Goal: Find specific page/section: Locate a particular part of the current website

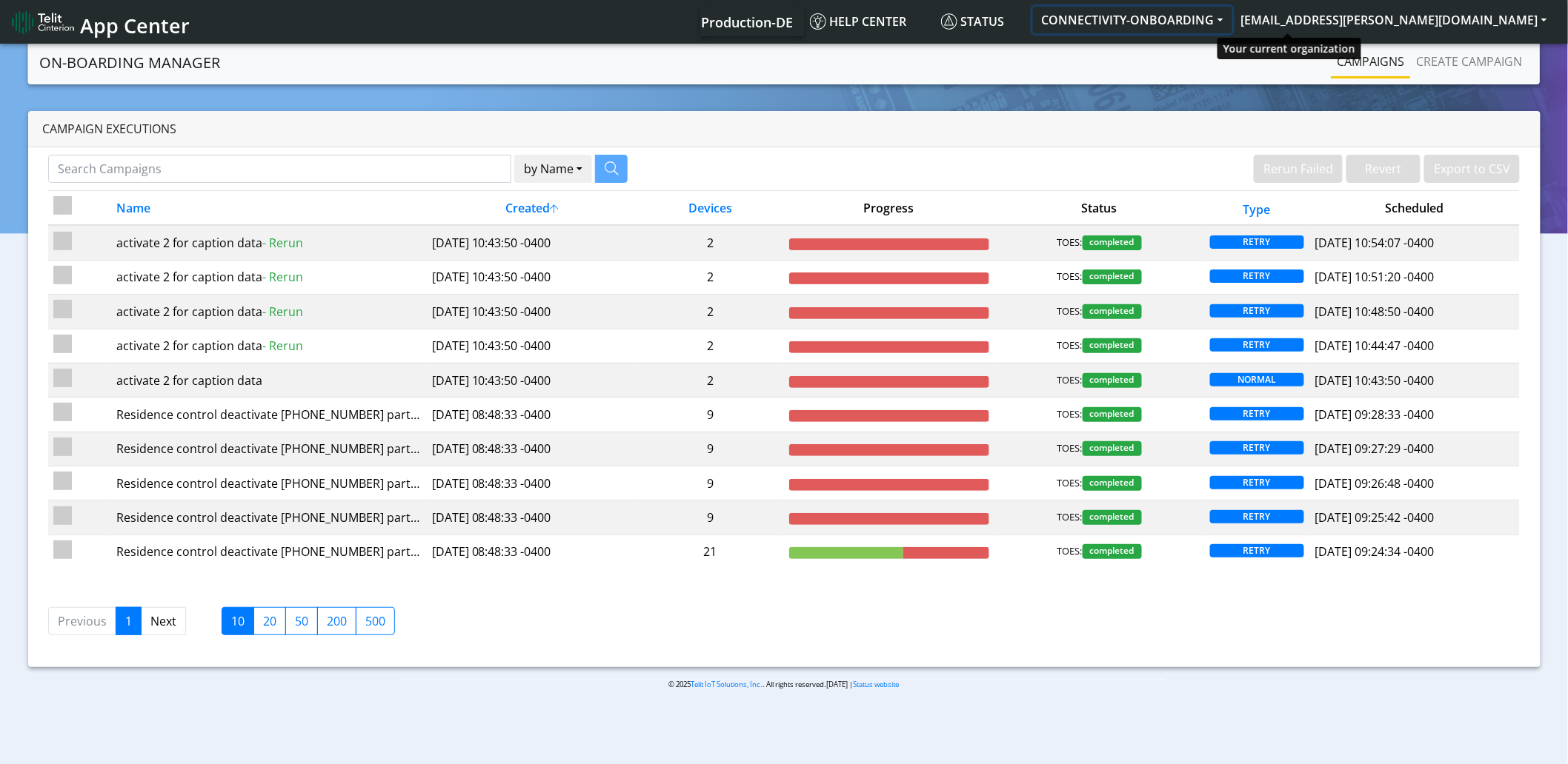
click at [1232, 15] on button "CONNECTIVITY-ONBOARDING" at bounding box center [1133, 20] width 200 height 27
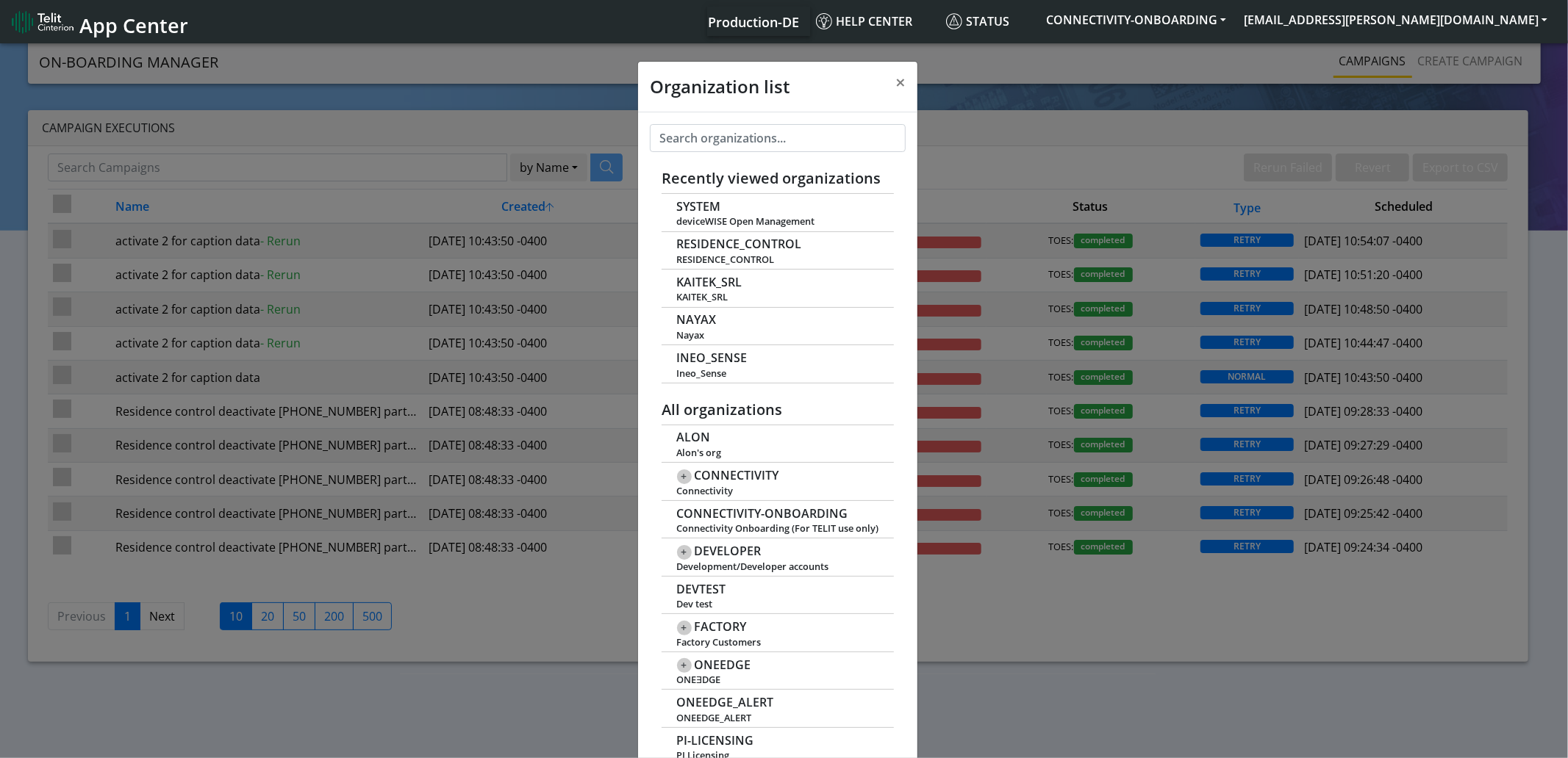
scroll to position [5, 0]
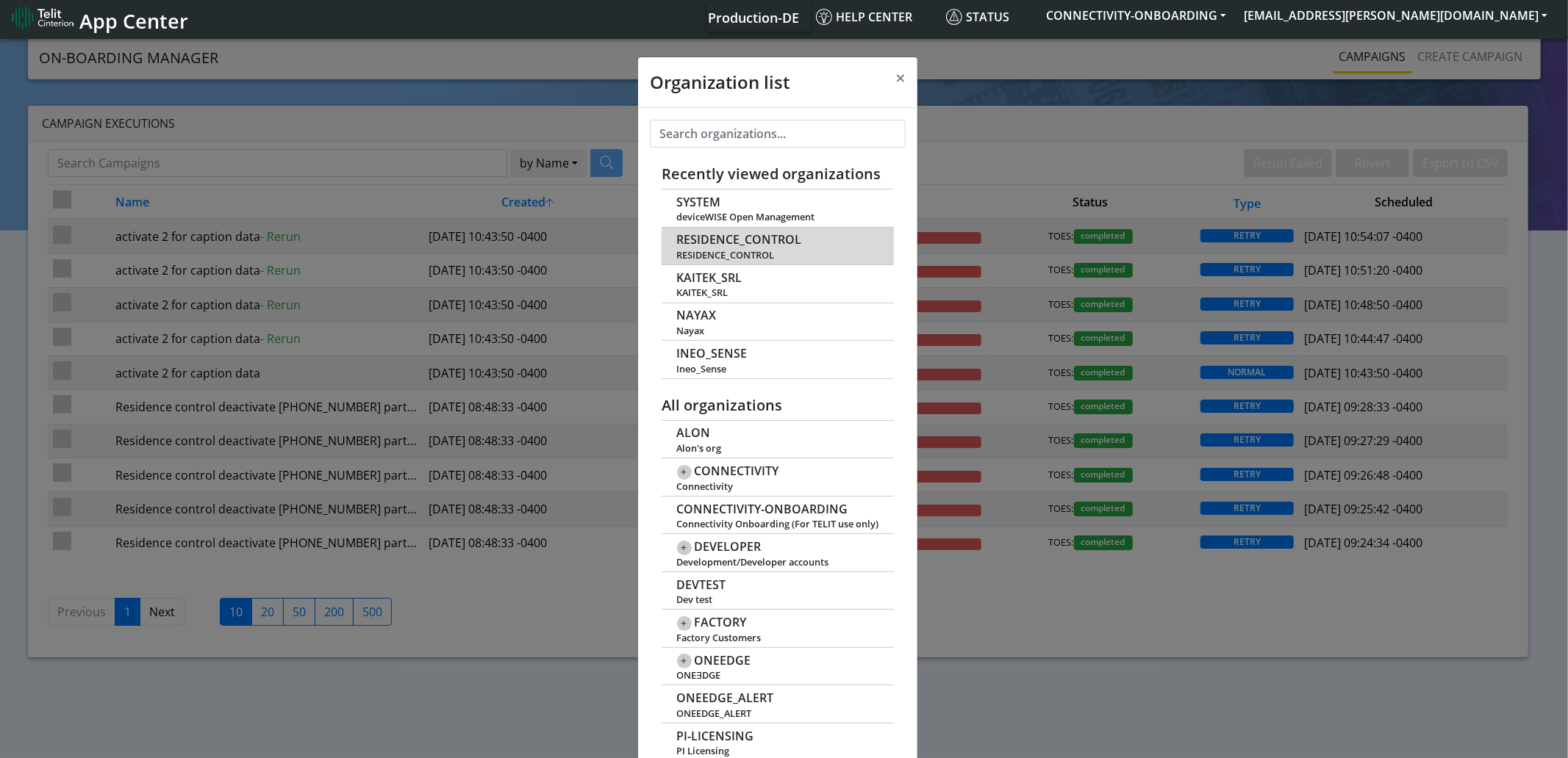
click at [728, 233] on span "RESIDENCE_CONTROL" at bounding box center [739, 240] width 125 height 14
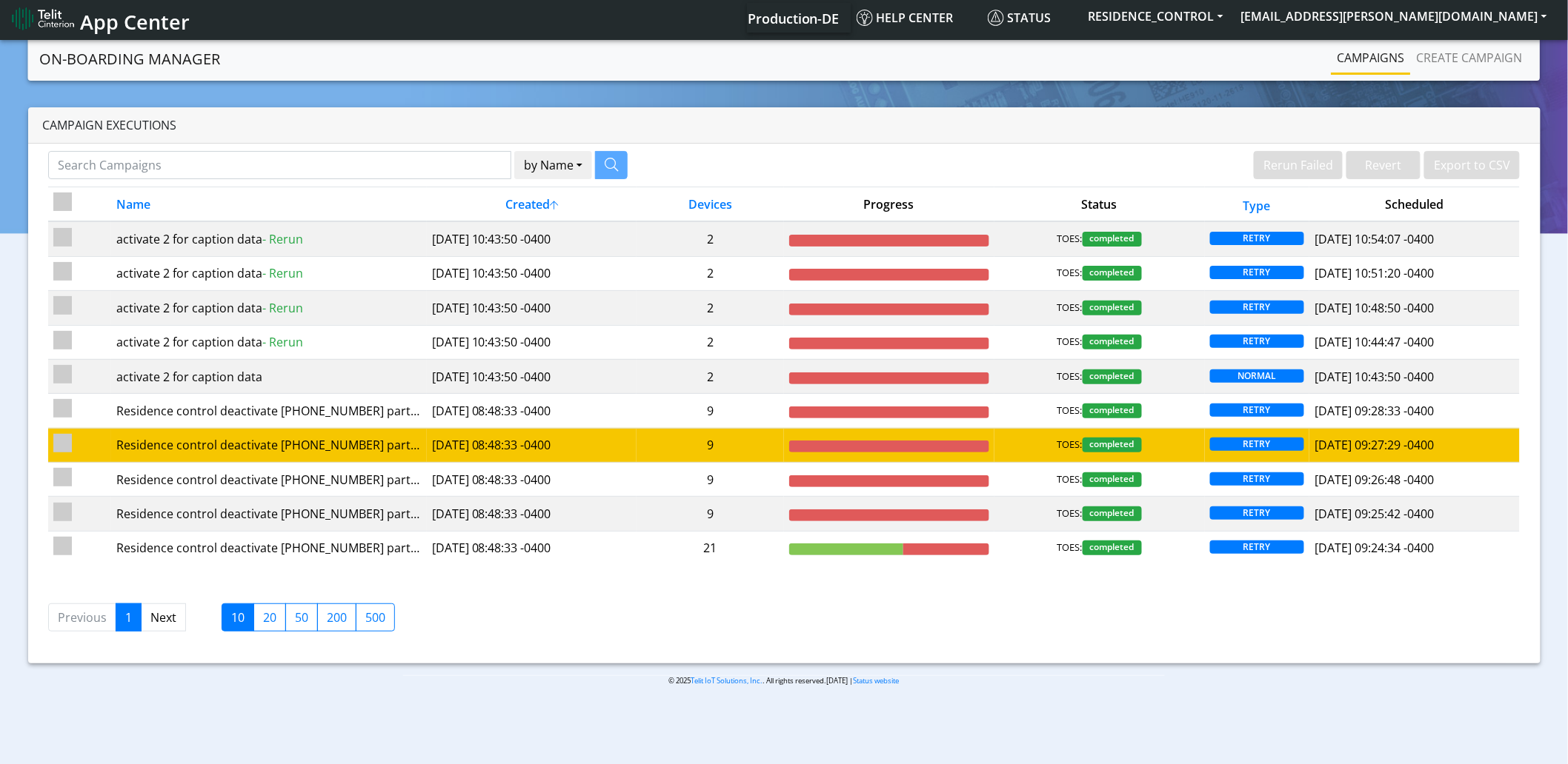
scroll to position [5, 0]
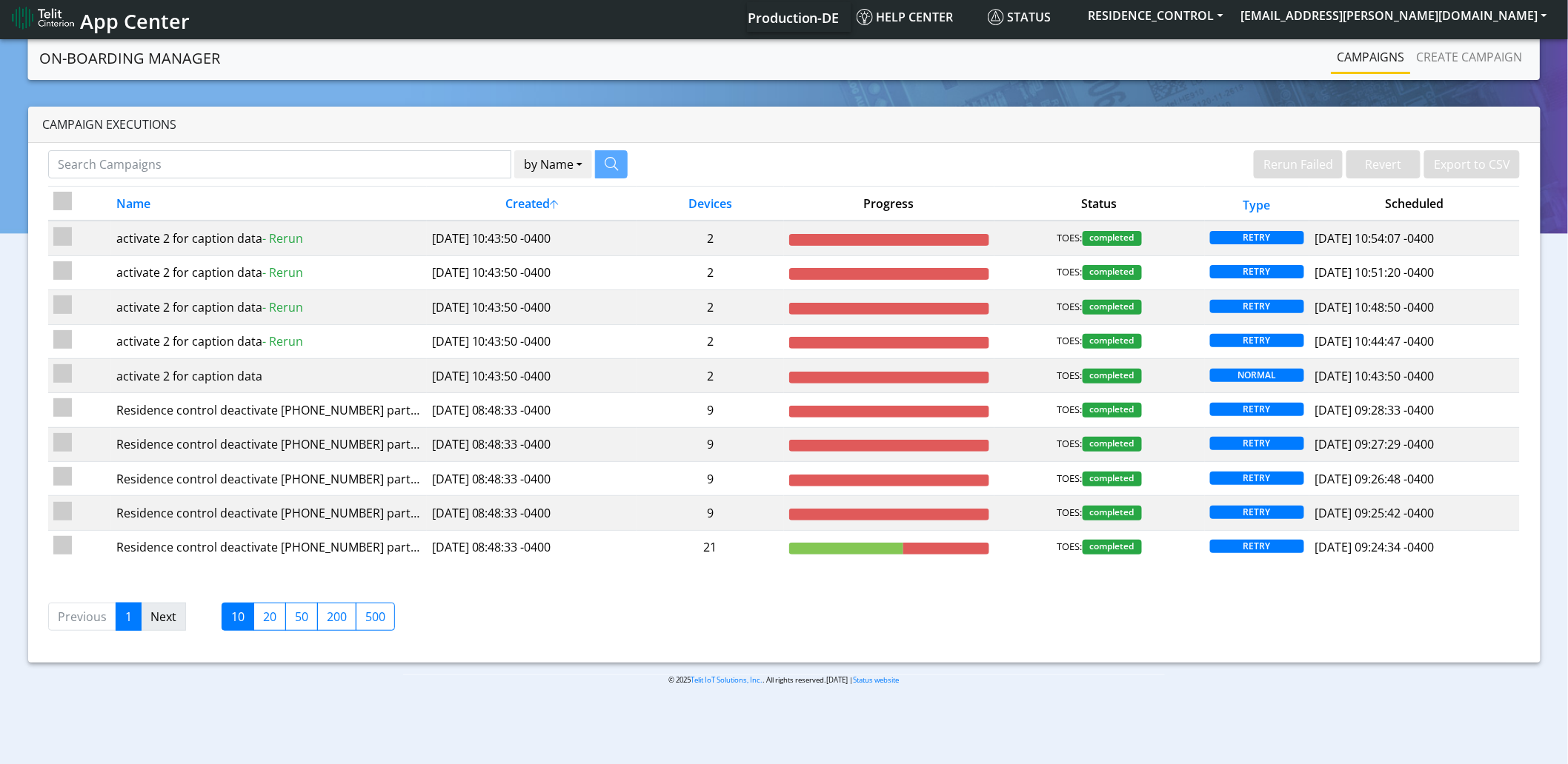
click at [165, 624] on link "Next" at bounding box center [163, 617] width 45 height 28
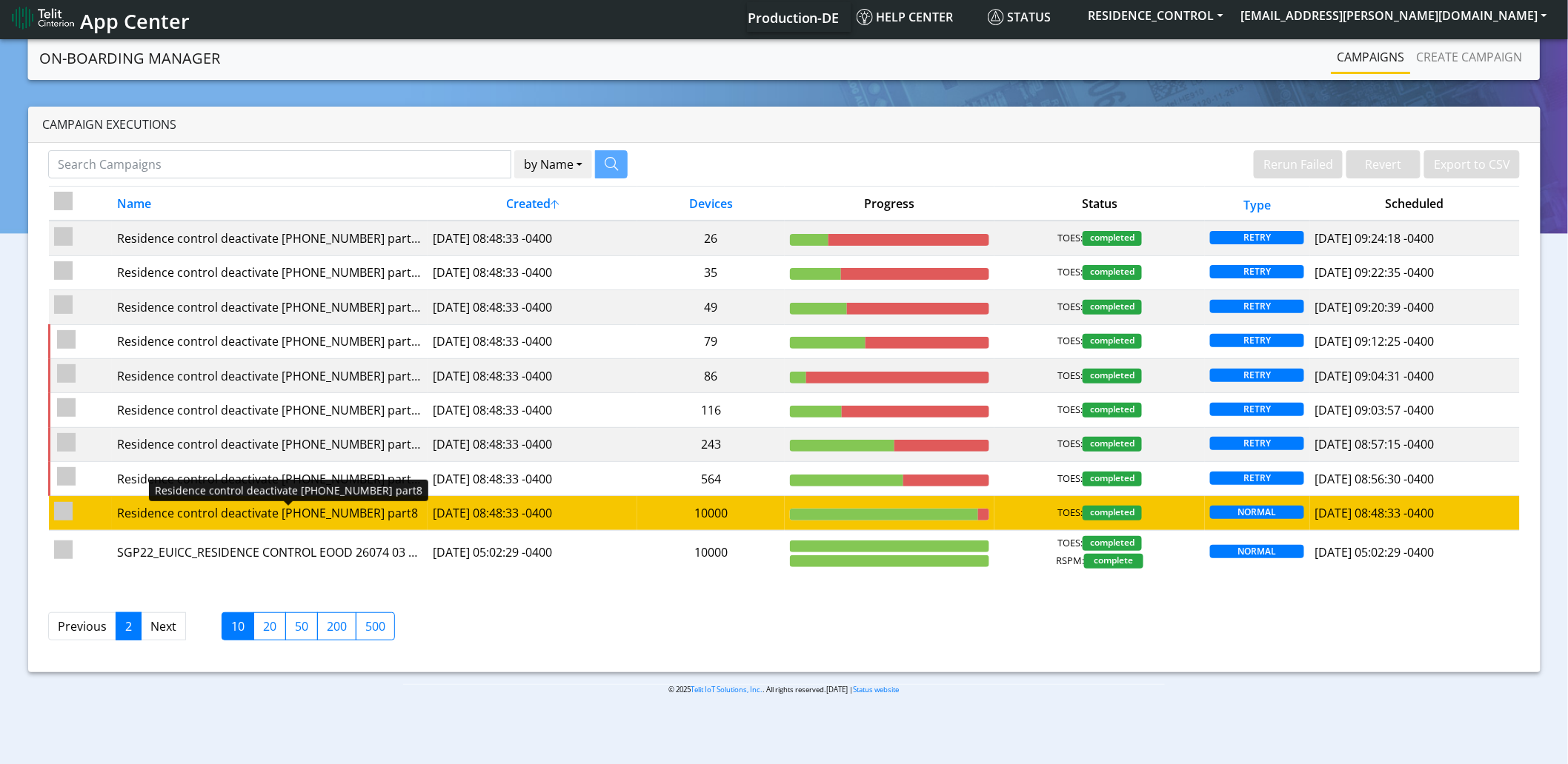
click at [293, 517] on div "Residence control deactivate [PHONE_NUMBER] part8" at bounding box center [269, 512] width 305 height 18
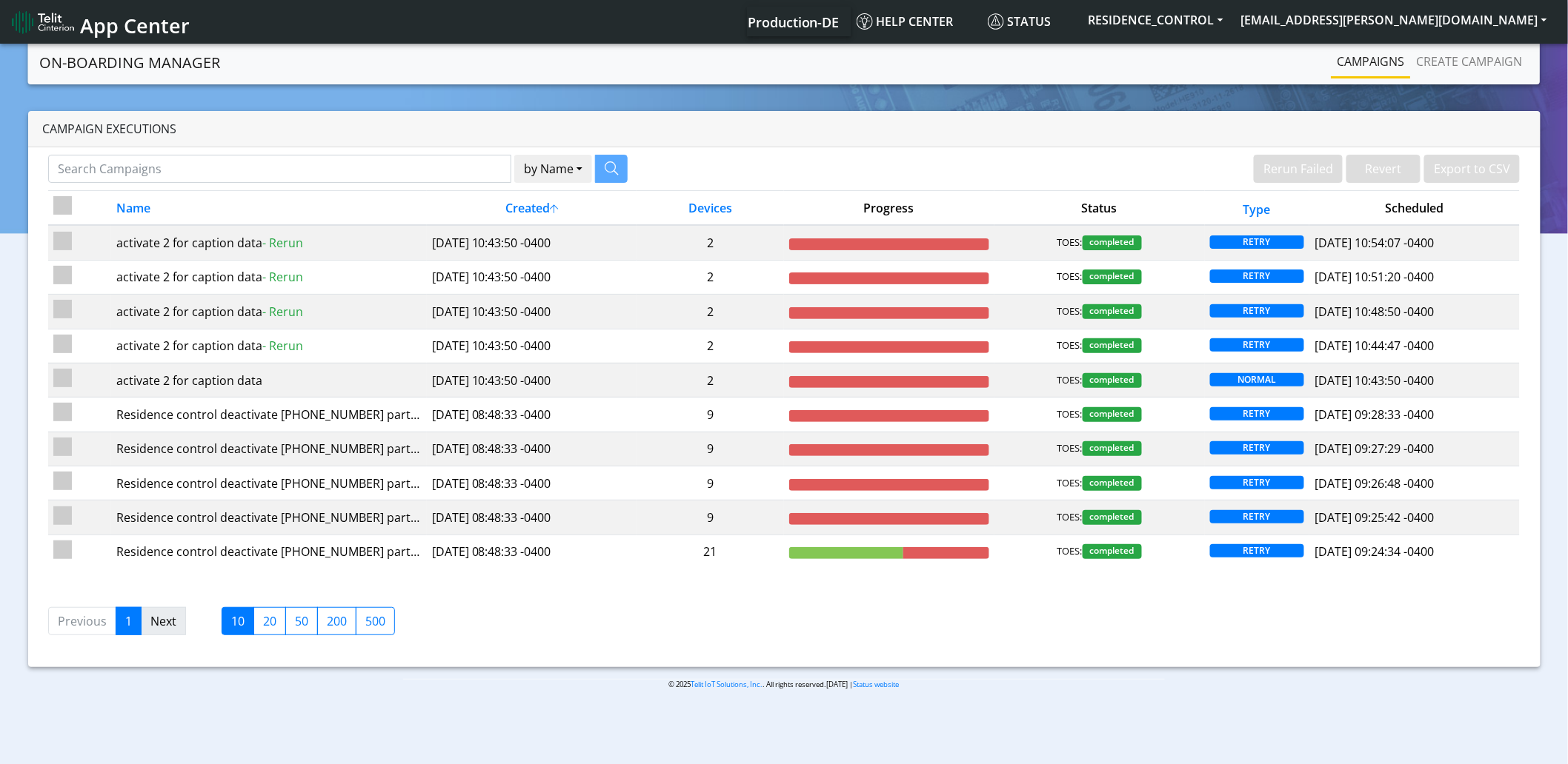
click at [163, 630] on link "Next" at bounding box center [163, 621] width 45 height 28
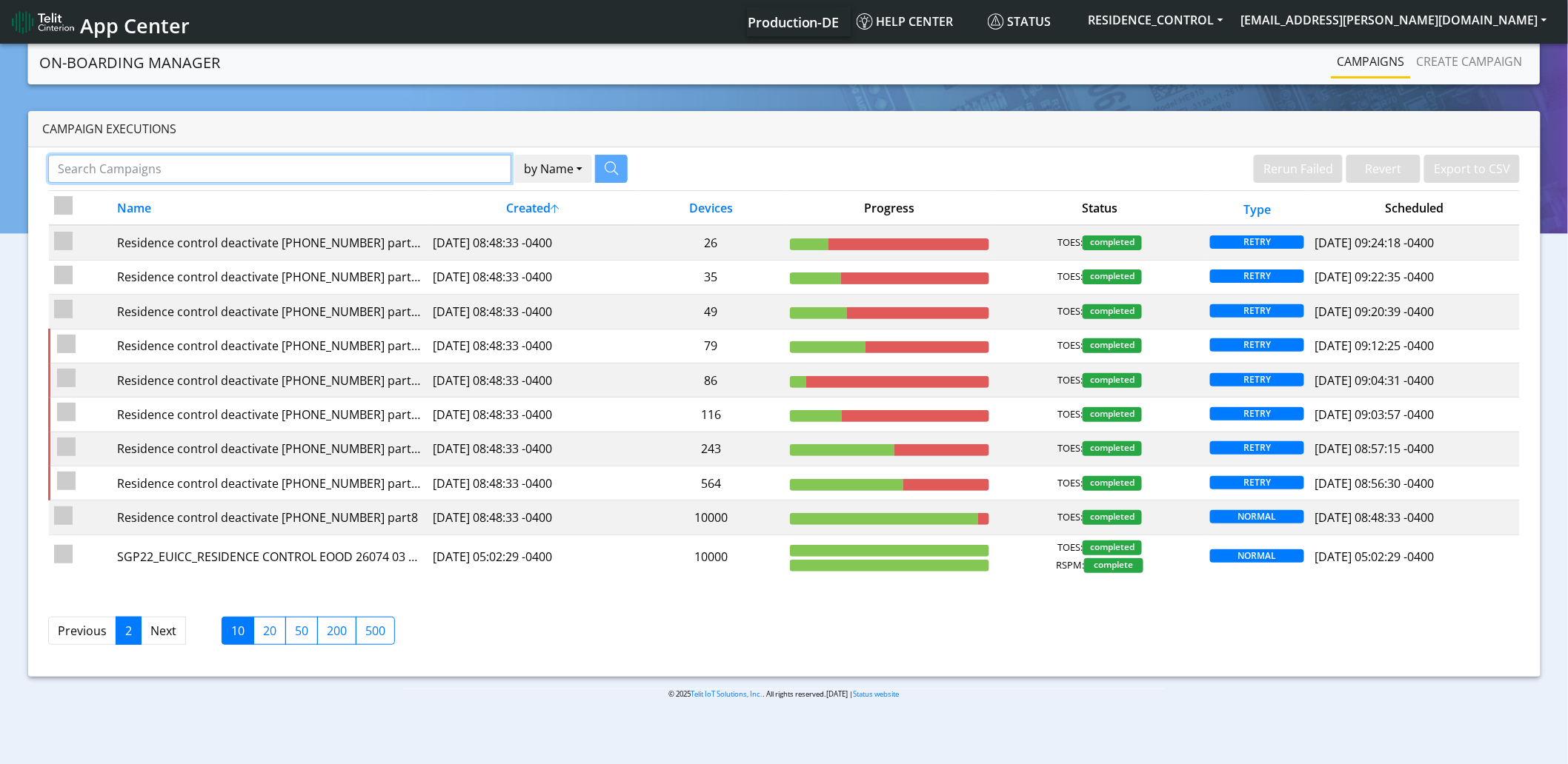
click at [223, 171] on input "Search Campaigns" at bounding box center [280, 169] width 464 height 28
type input "SGP22_EUICC_RESIDENCE"
click at [496, 155] on button "by Name" at bounding box center [534, 169] width 78 height 28
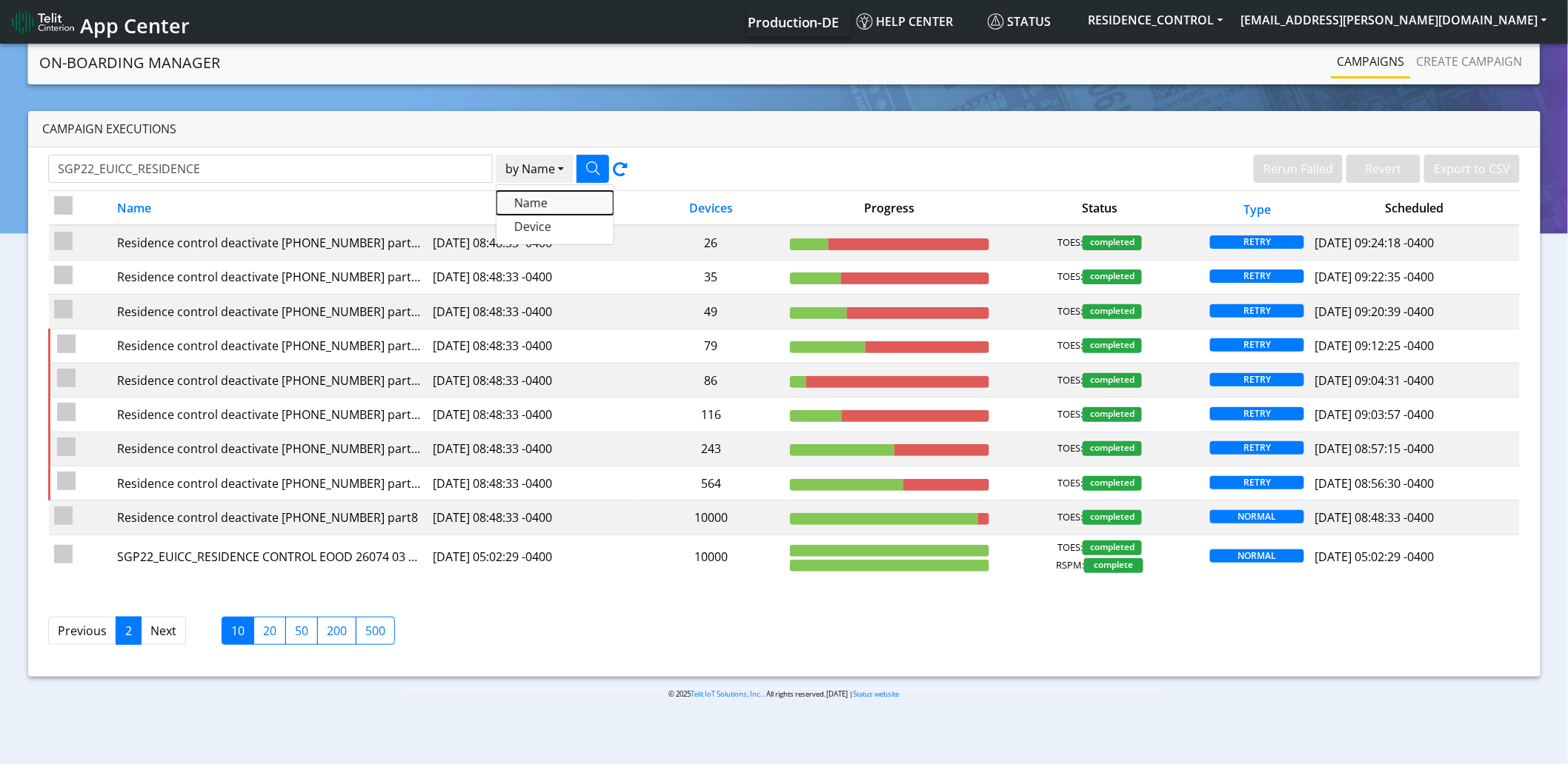
click at [520, 200] on button "Name" at bounding box center [555, 203] width 117 height 24
click at [626, 171] on icon at bounding box center [619, 172] width 15 height 21
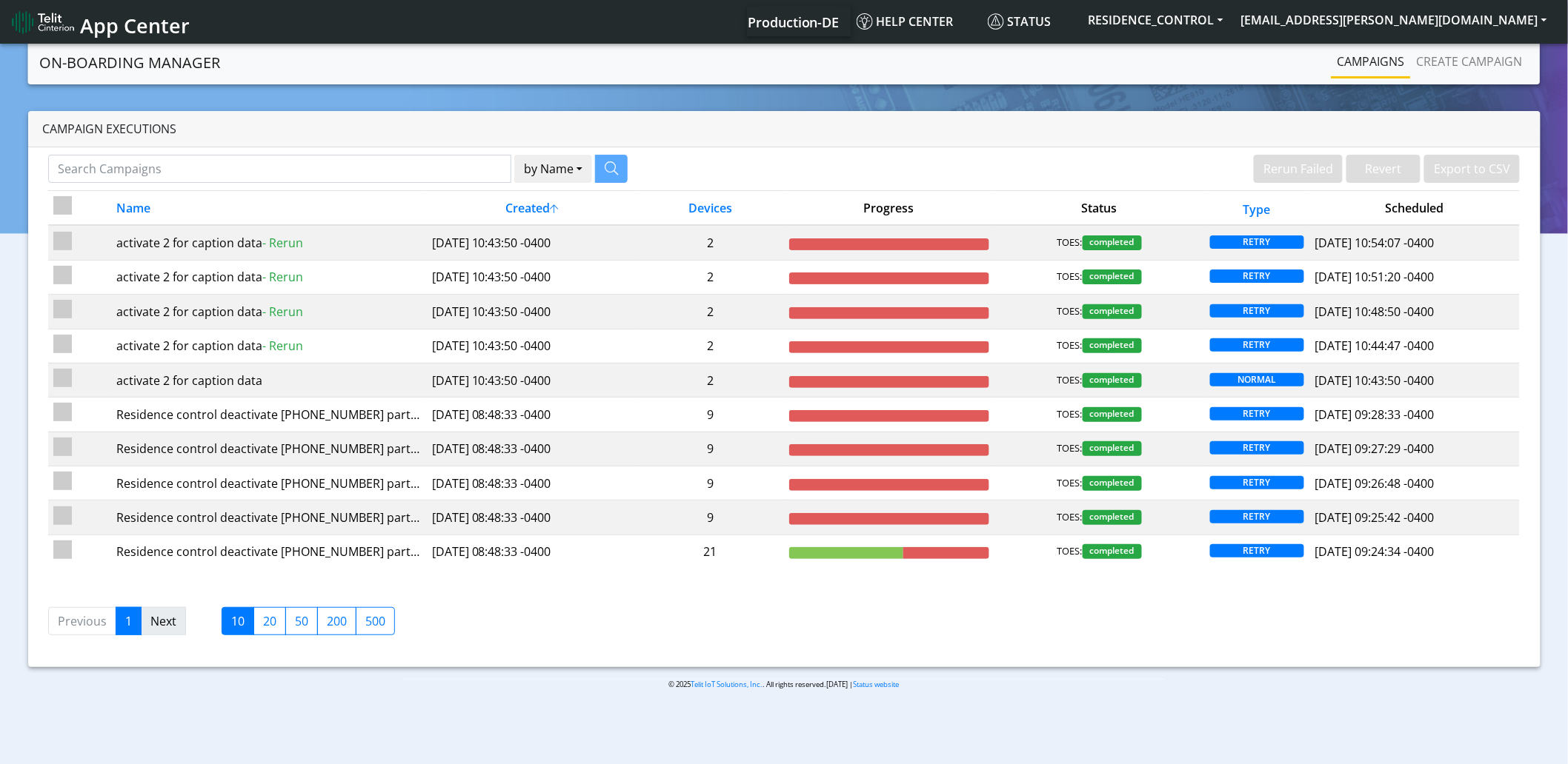
click at [173, 626] on link "Next" at bounding box center [163, 621] width 45 height 28
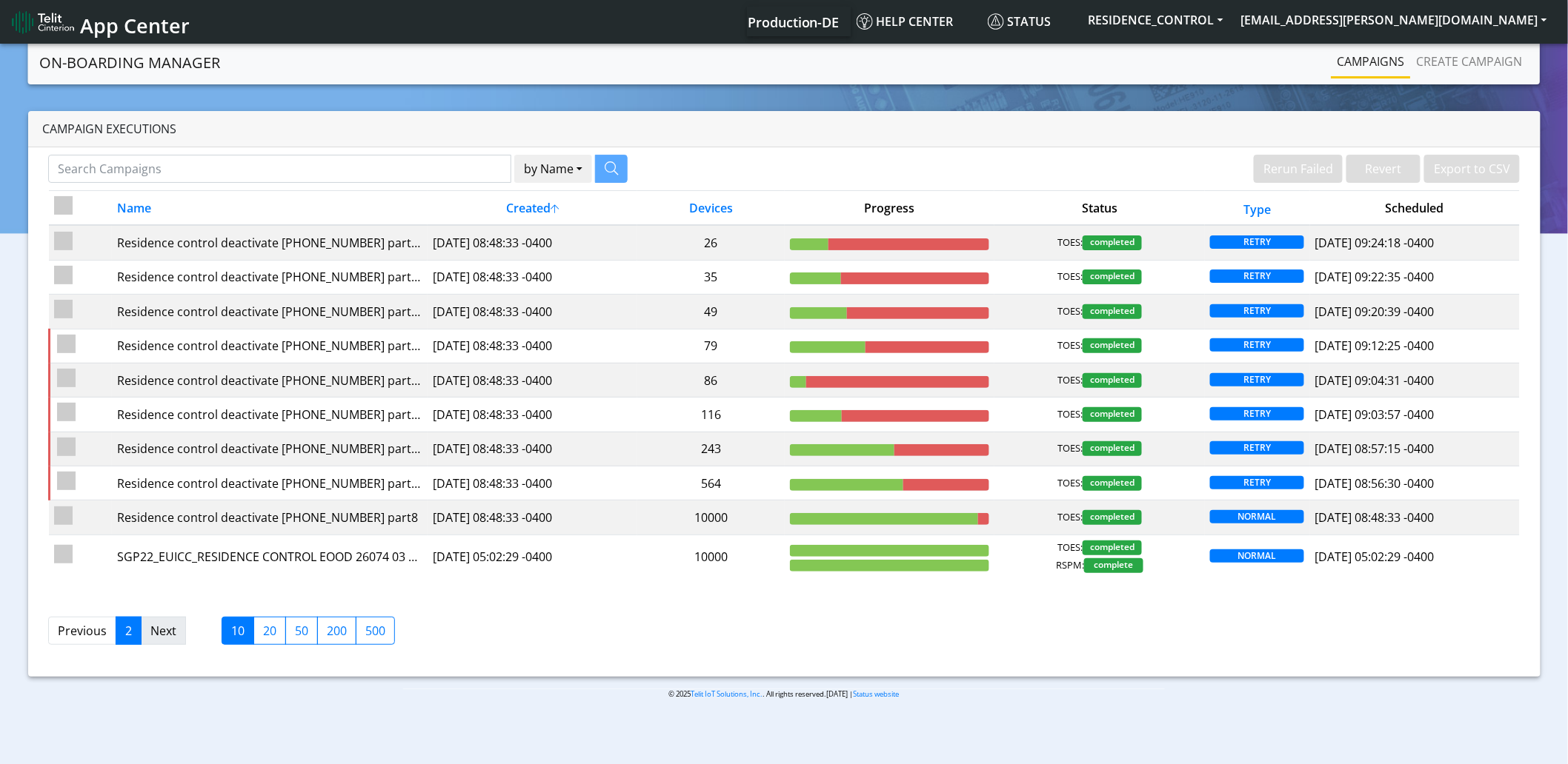
click at [163, 632] on link "Next" at bounding box center [163, 631] width 45 height 28
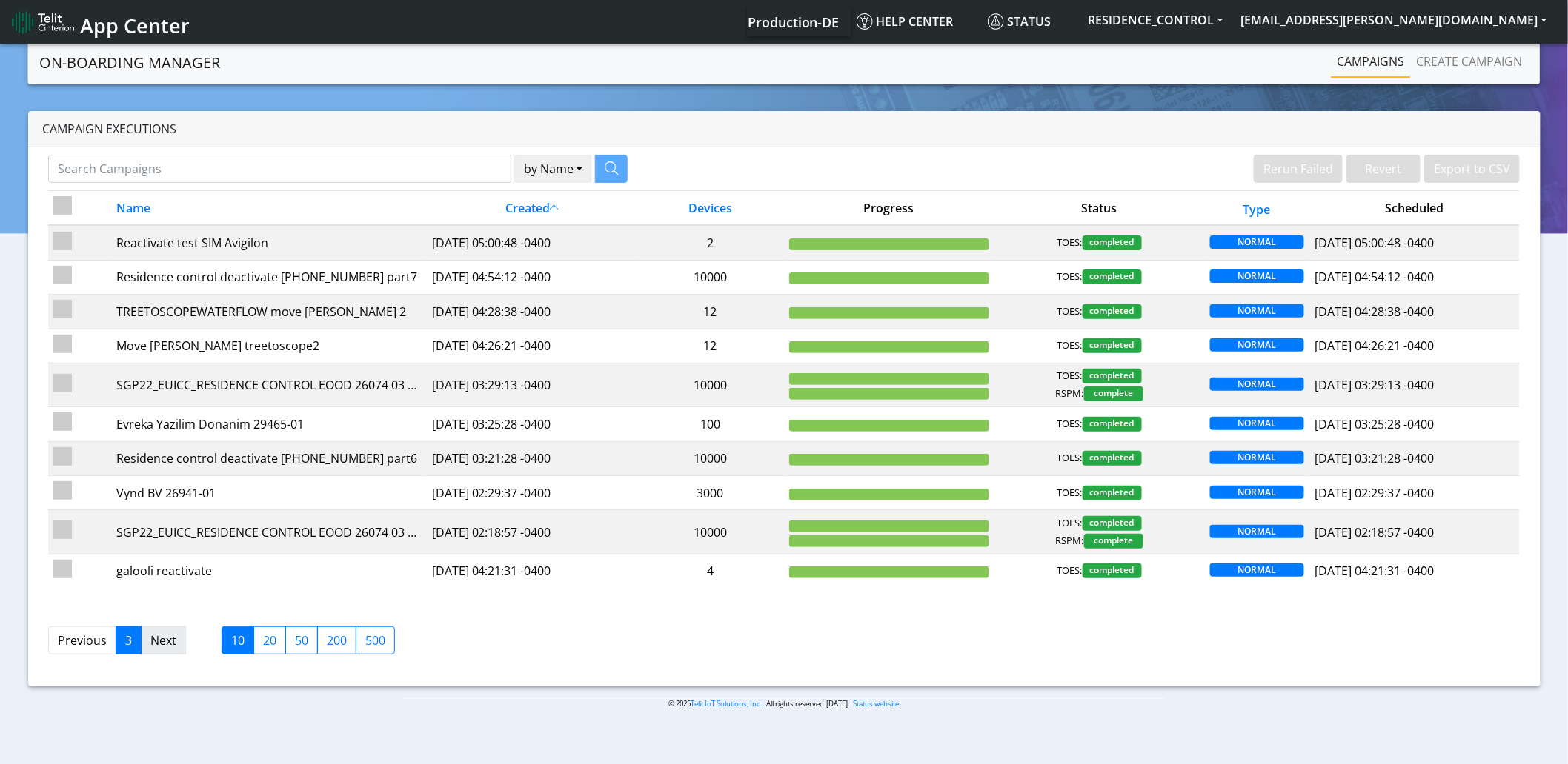
click at [163, 641] on link "Next" at bounding box center [163, 641] width 45 height 28
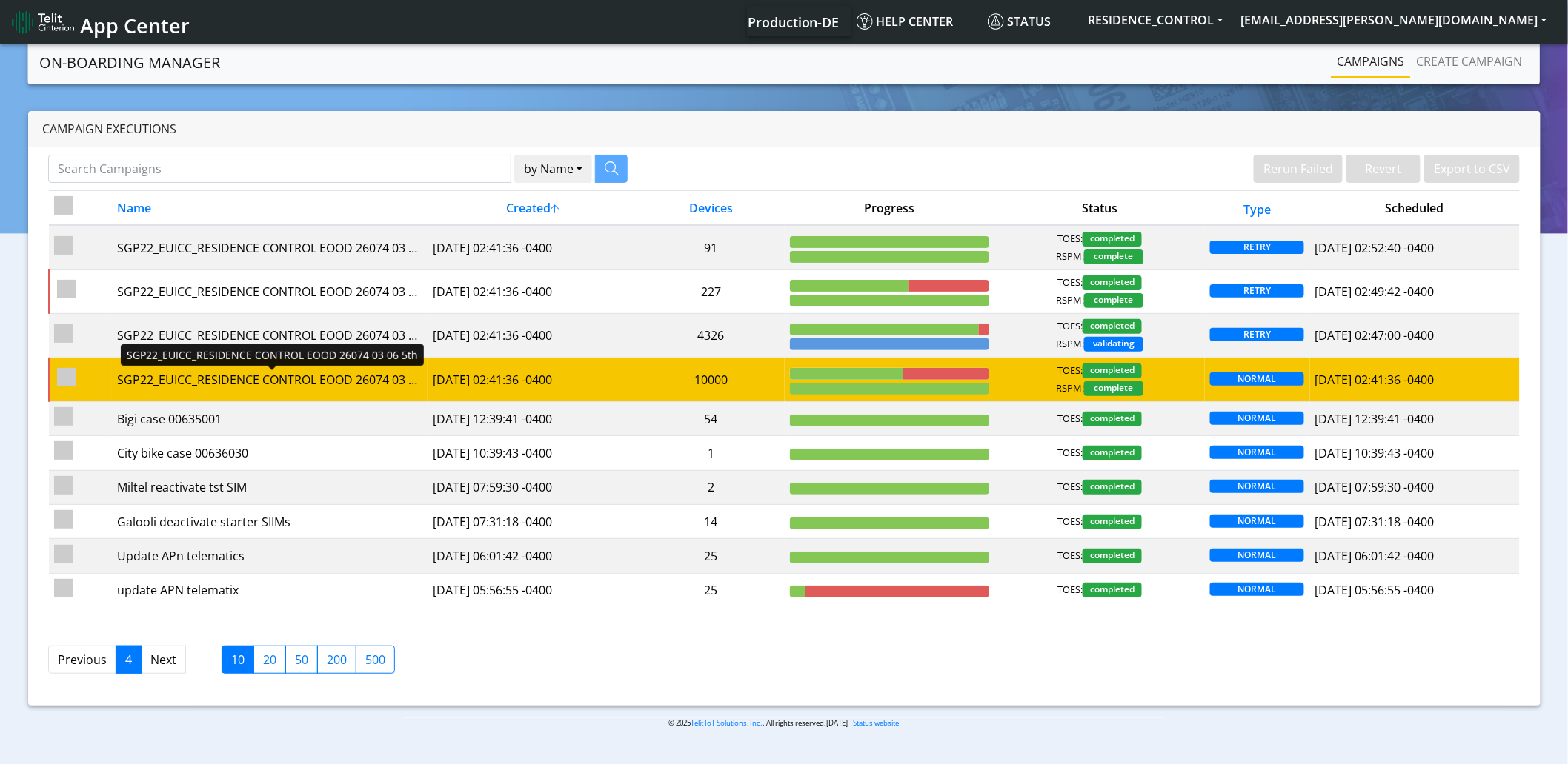
click at [368, 386] on div "SGP22_EUICC_RESIDENCE CONTROL EOOD 26074 03 06 5th" at bounding box center [269, 380] width 305 height 18
